Goal: Task Accomplishment & Management: Manage account settings

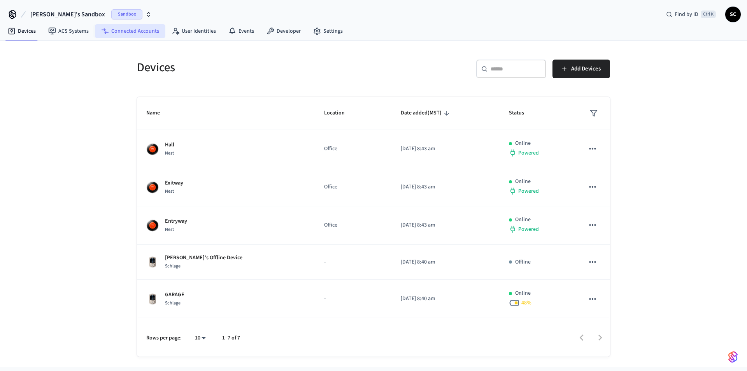
click at [134, 29] on link "Connected Accounts" at bounding box center [130, 31] width 70 height 14
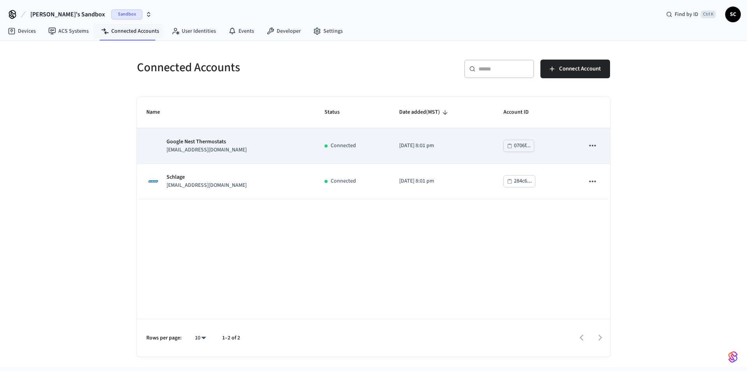
click at [217, 142] on p "Google Nest Thermostats" at bounding box center [207, 142] width 80 height 8
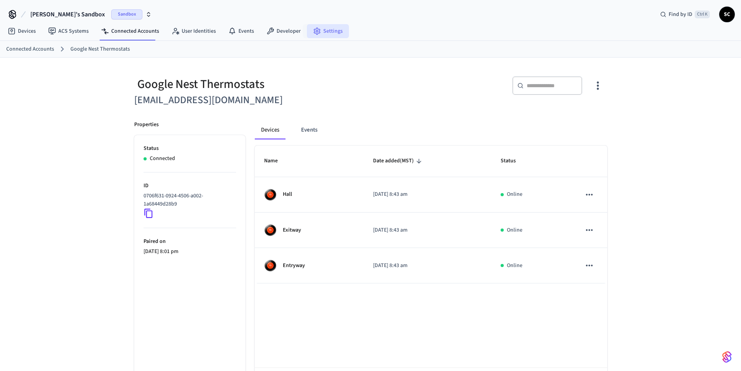
click at [331, 33] on link "Settings" at bounding box center [328, 31] width 42 height 14
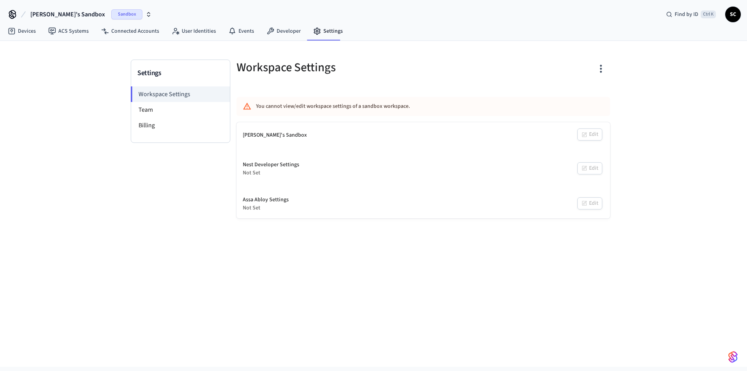
click at [733, 13] on span "SC" at bounding box center [733, 14] width 14 height 14
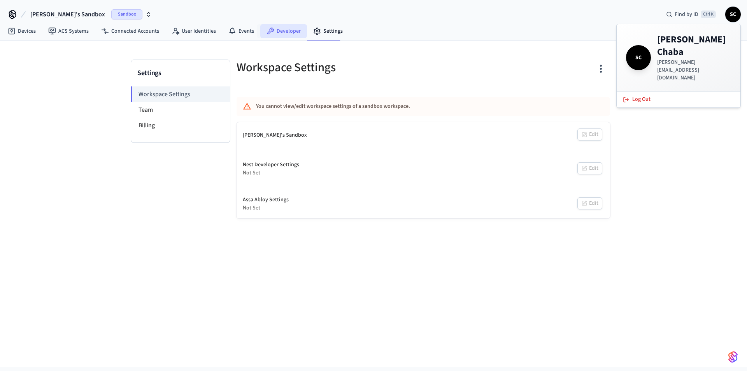
click at [287, 36] on link "Developer" at bounding box center [283, 31] width 47 height 14
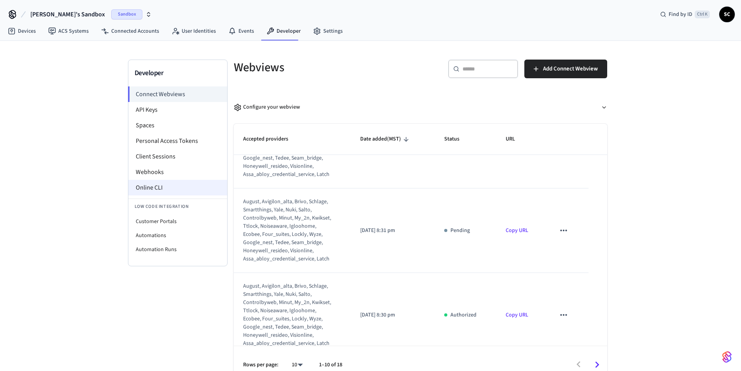
scroll to position [389, 0]
click at [153, 232] on li "Automations" at bounding box center [177, 235] width 99 height 14
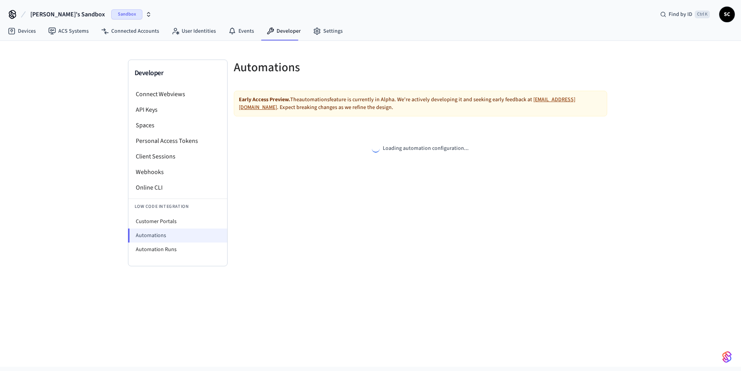
select select "**********"
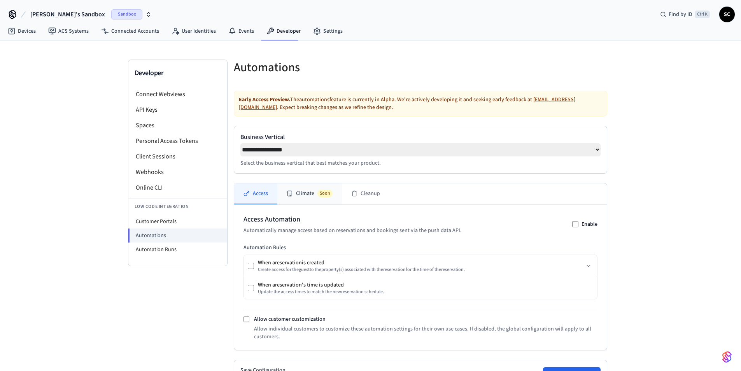
click at [302, 196] on button "Climate Soon" at bounding box center [310, 193] width 65 height 21
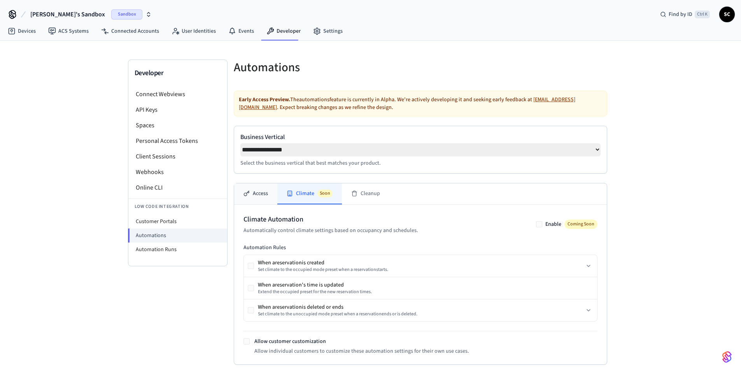
click at [249, 196] on icon at bounding box center [247, 193] width 6 height 6
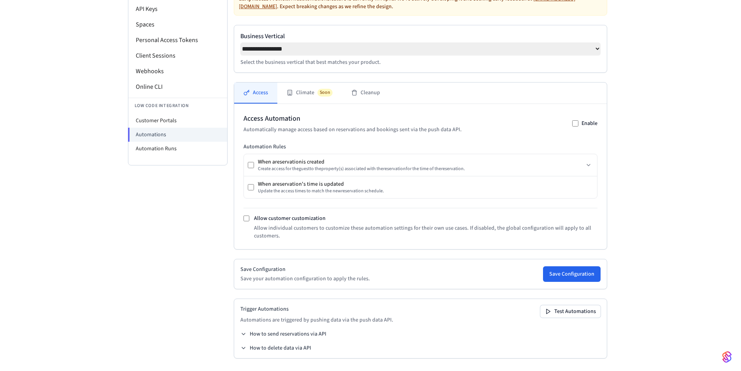
scroll to position [104, 0]
click at [286, 333] on button "How to send reservations via API" at bounding box center [284, 334] width 86 height 8
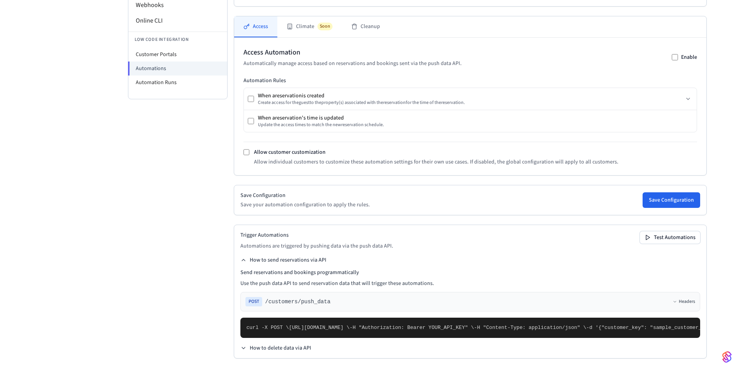
scroll to position [344, 0]
click at [270, 347] on button "How to delete data via API" at bounding box center [276, 348] width 71 height 8
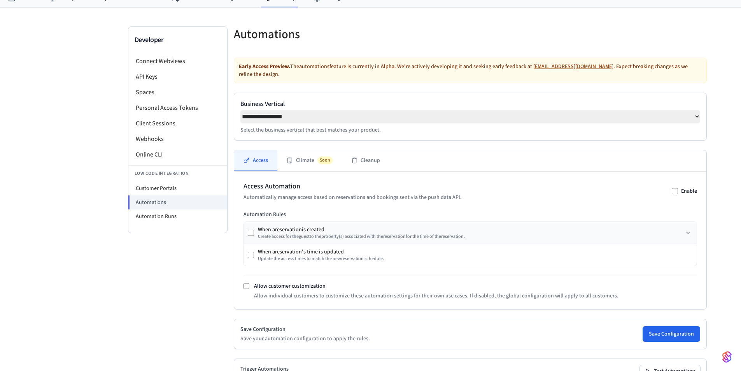
scroll to position [24, 0]
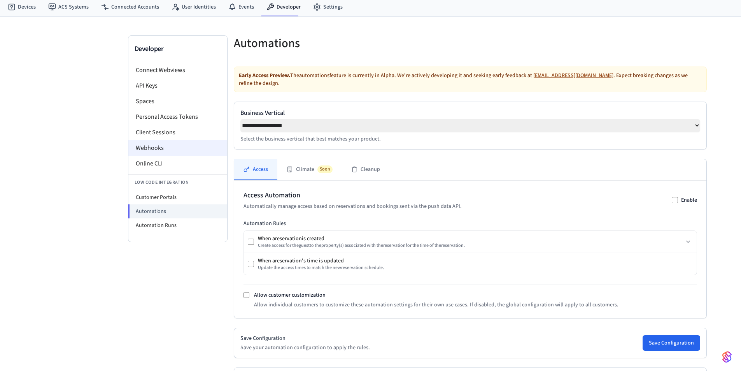
click at [152, 145] on li "Webhooks" at bounding box center [177, 148] width 99 height 16
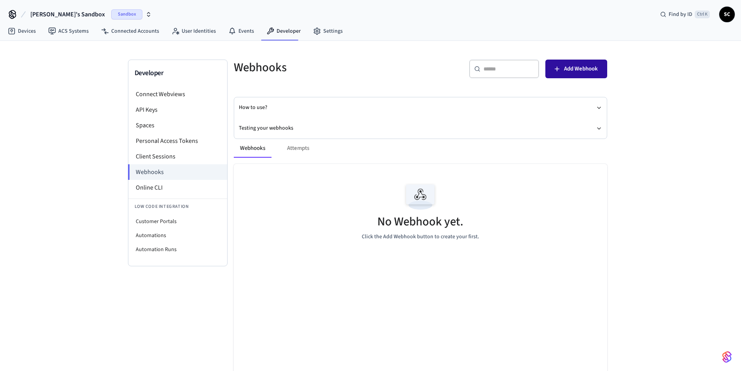
click at [578, 70] on span "Add Webhook" at bounding box center [581, 69] width 34 height 10
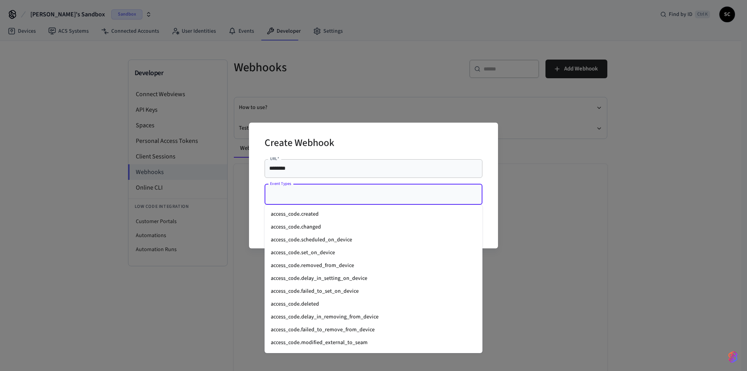
click at [306, 198] on input "Event Types" at bounding box center [367, 195] width 199 height 14
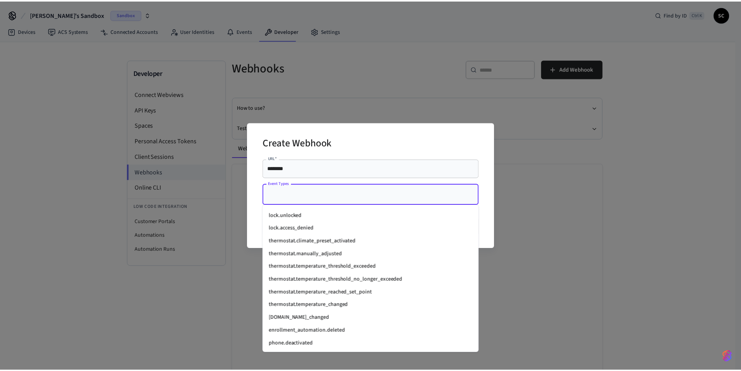
scroll to position [1040, 0]
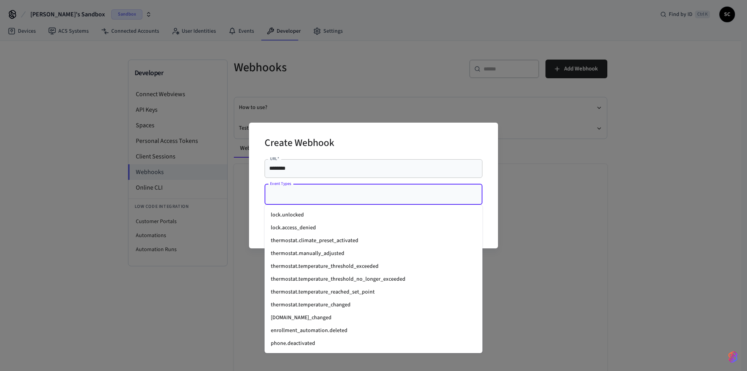
click at [555, 177] on div "Create Webhook URL   * ******** URL   * Event Types Event Types Cancel Create" at bounding box center [373, 185] width 747 height 371
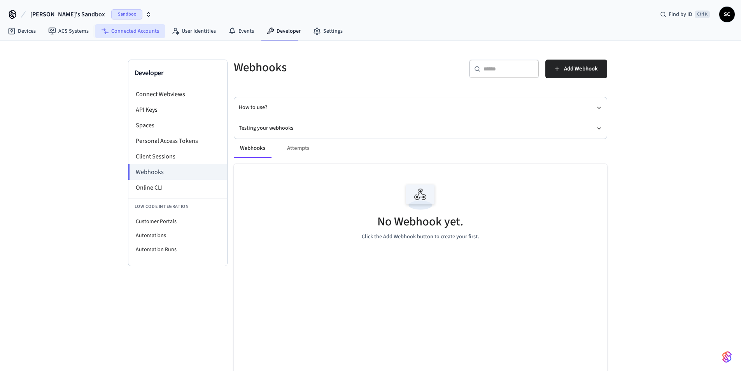
click at [128, 28] on link "Connected Accounts" at bounding box center [130, 31] width 70 height 14
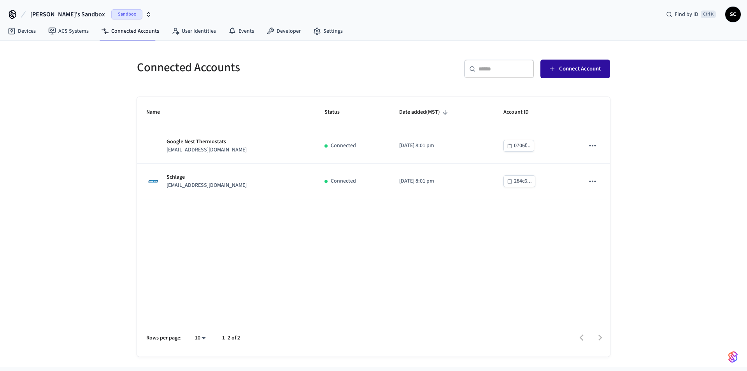
click at [571, 69] on span "Connect Account" at bounding box center [580, 69] width 42 height 10
click at [601, 336] on div at bounding box center [429, 338] width 362 height 18
click at [580, 337] on div at bounding box center [429, 338] width 362 height 18
click at [78, 28] on link "ACS Systems" at bounding box center [68, 31] width 53 height 14
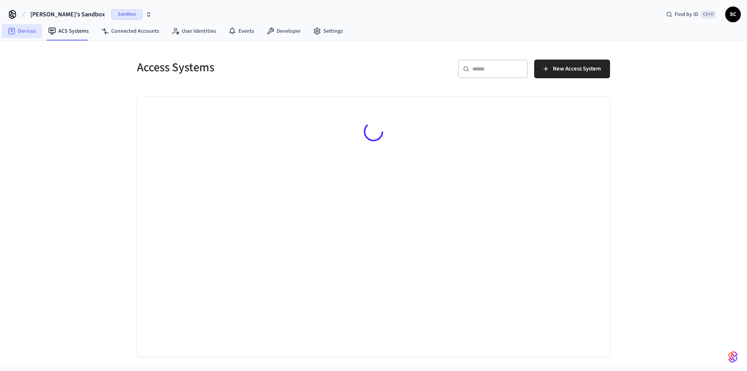
click at [26, 27] on link "Devices" at bounding box center [22, 31] width 40 height 14
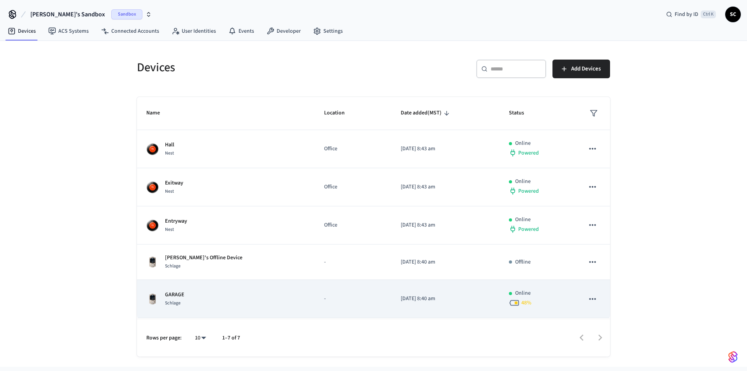
click at [241, 291] on div "GARAGE Schlage" at bounding box center [225, 299] width 159 height 16
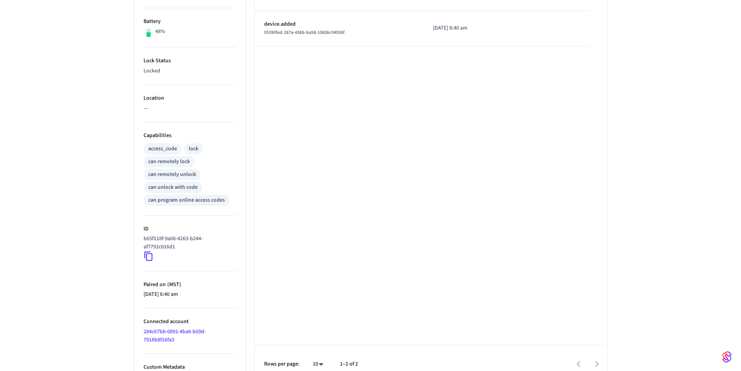
scroll to position [206, 0]
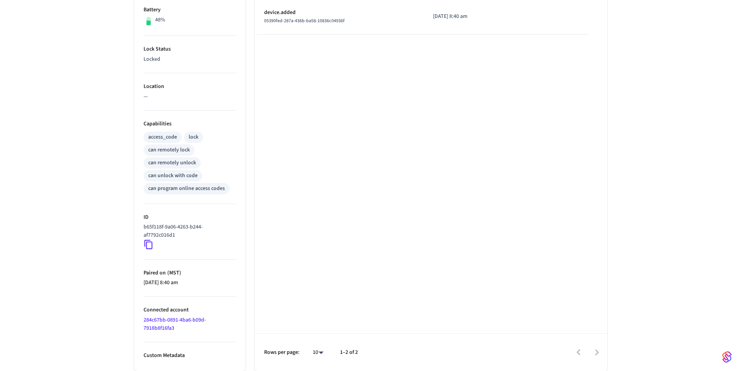
click at [161, 320] on link "284c67bb-0891-4ba6-b09d-7918b8f16fa3" at bounding box center [175, 324] width 62 height 16
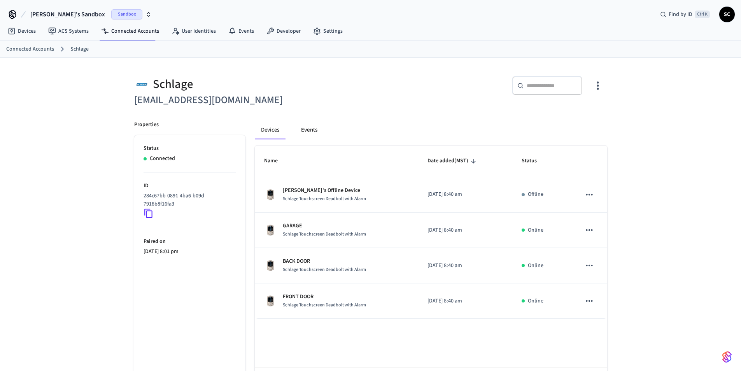
click at [313, 128] on button "Events" at bounding box center [309, 130] width 29 height 19
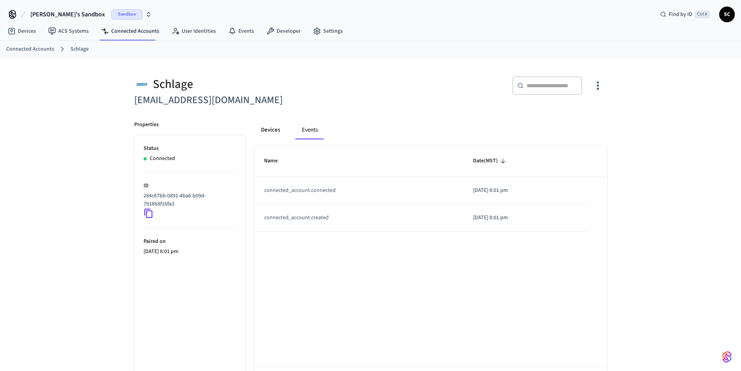
click at [263, 127] on button "Devices" at bounding box center [271, 130] width 32 height 19
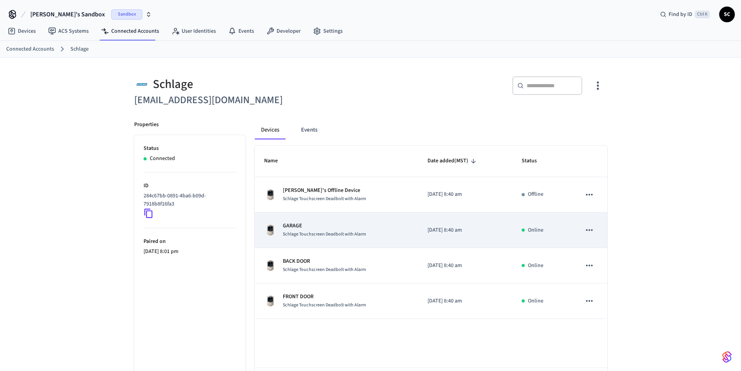
click at [289, 223] on p "GARAGE" at bounding box center [324, 226] width 83 height 8
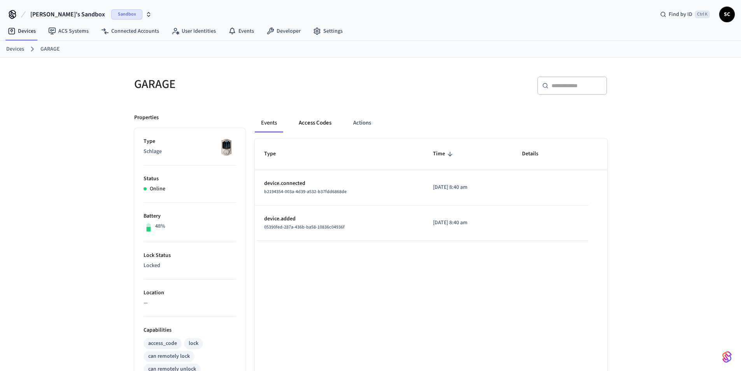
click at [319, 120] on button "Access Codes" at bounding box center [315, 123] width 45 height 19
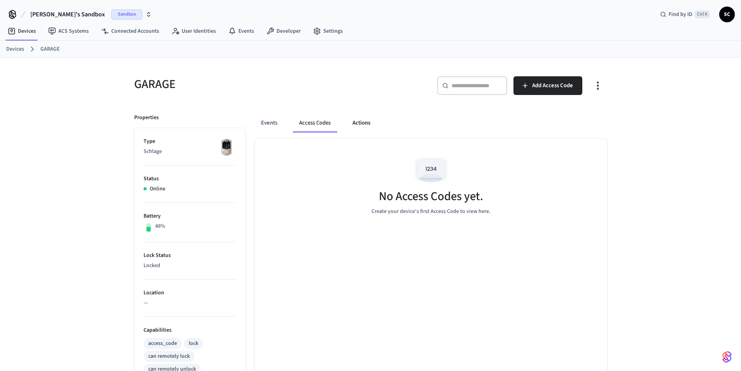
click at [360, 122] on button "Actions" at bounding box center [361, 123] width 30 height 19
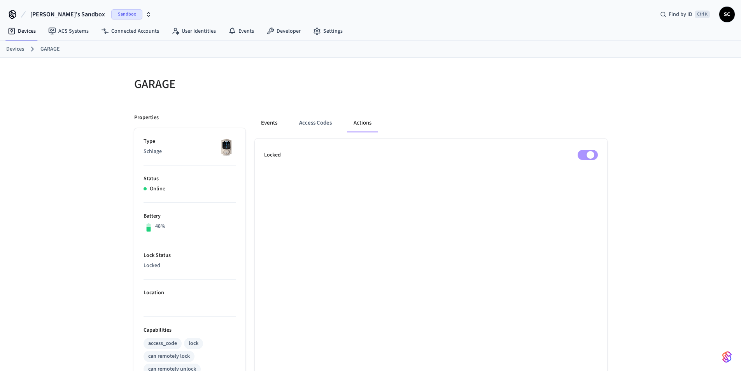
click at [267, 123] on button "Events" at bounding box center [269, 123] width 29 height 19
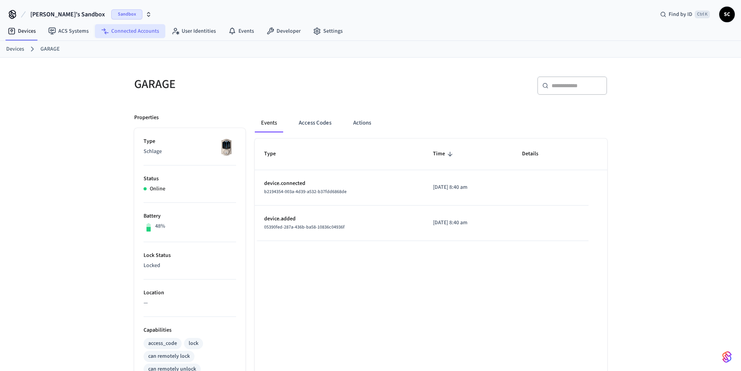
click at [126, 32] on link "Connected Accounts" at bounding box center [130, 31] width 70 height 14
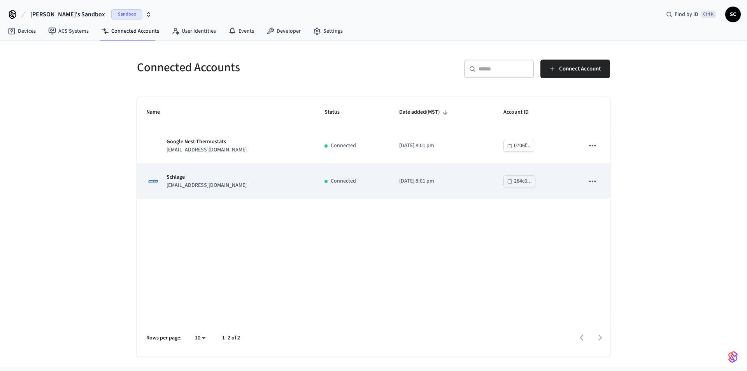
click at [225, 171] on td "Schlage [EMAIL_ADDRESS][DOMAIN_NAME]" at bounding box center [226, 181] width 178 height 35
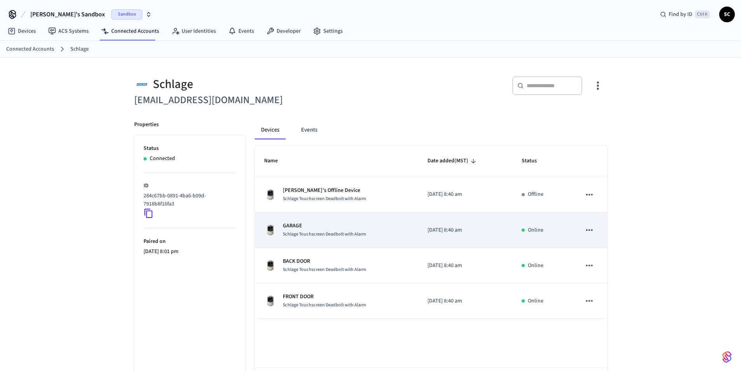
click at [296, 226] on p "GARAGE" at bounding box center [324, 226] width 83 height 8
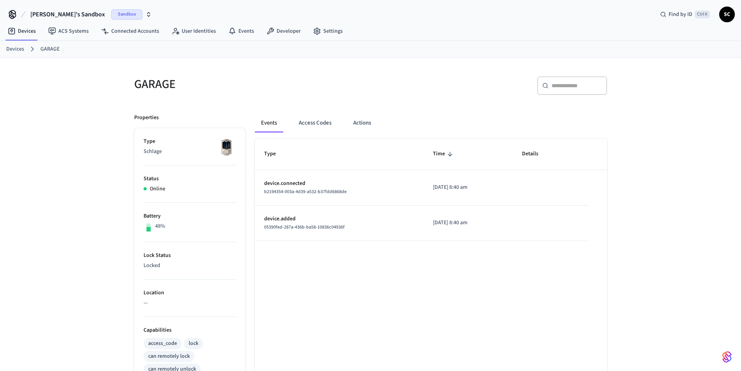
click at [11, 15] on icon at bounding box center [12, 14] width 12 height 12
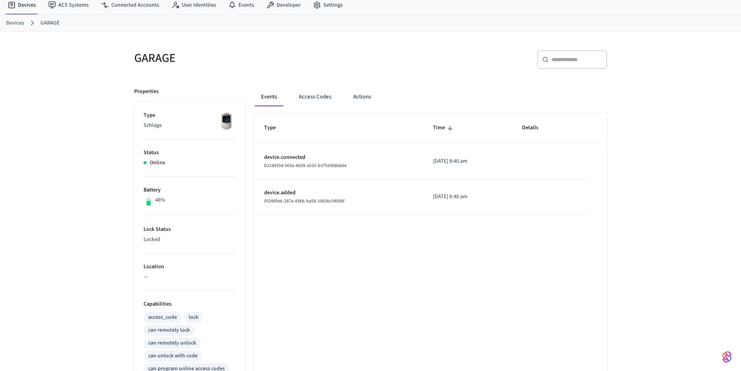
scroll to position [39, 0]
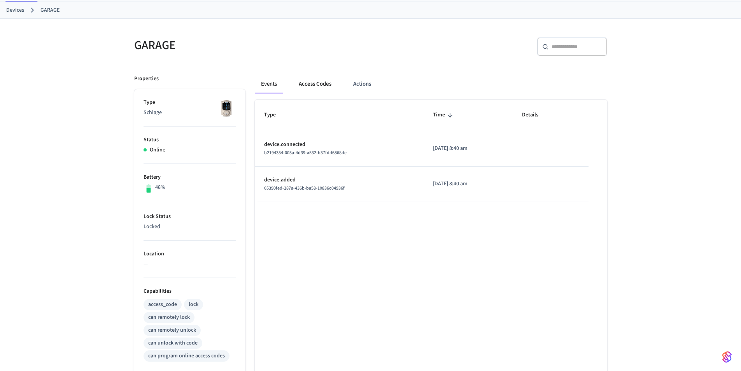
click at [322, 83] on button "Access Codes" at bounding box center [315, 84] width 45 height 19
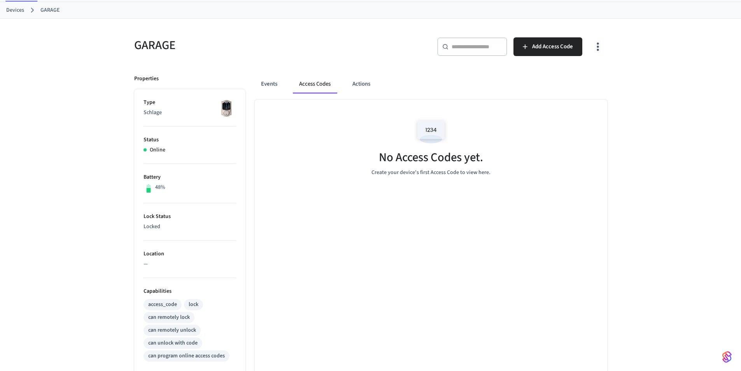
click at [430, 125] on img at bounding box center [431, 131] width 35 height 33
click at [550, 44] on span "Add Access Code" at bounding box center [552, 47] width 41 height 10
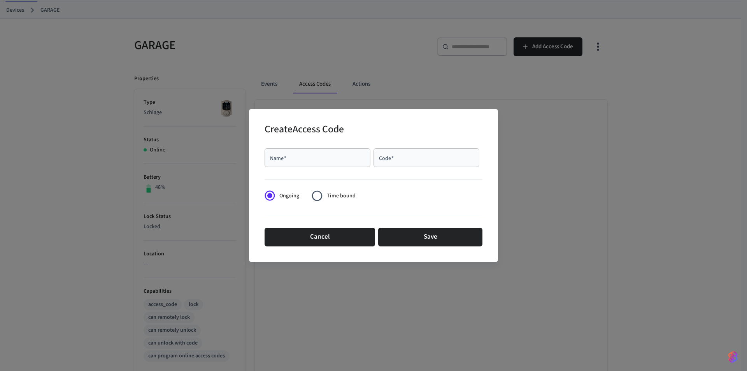
click at [334, 196] on span "Time bound" at bounding box center [341, 196] width 29 height 8
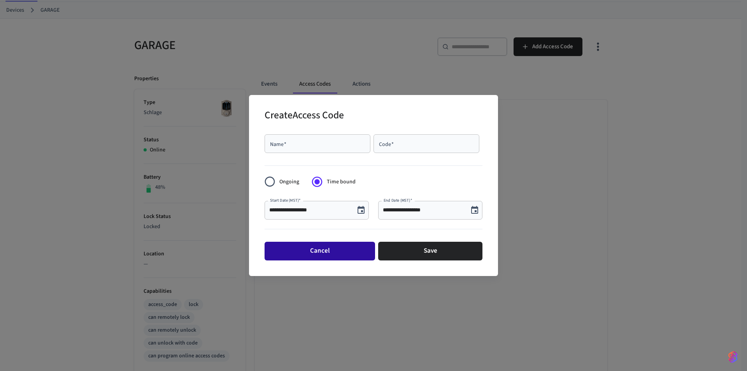
click at [322, 252] on button "Cancel" at bounding box center [320, 251] width 111 height 19
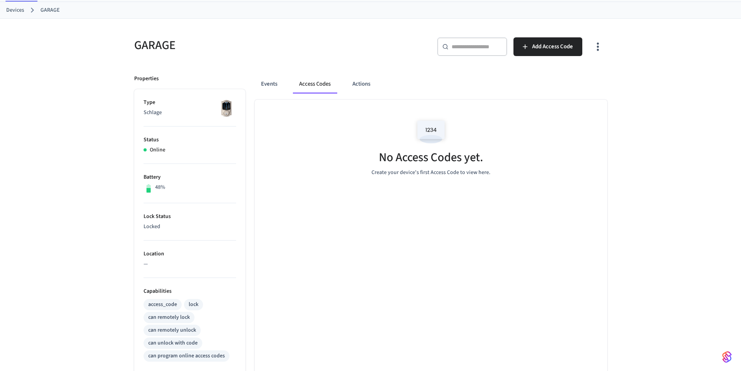
click at [14, 10] on link "Devices" at bounding box center [15, 10] width 18 height 8
